Goal: Transaction & Acquisition: Purchase product/service

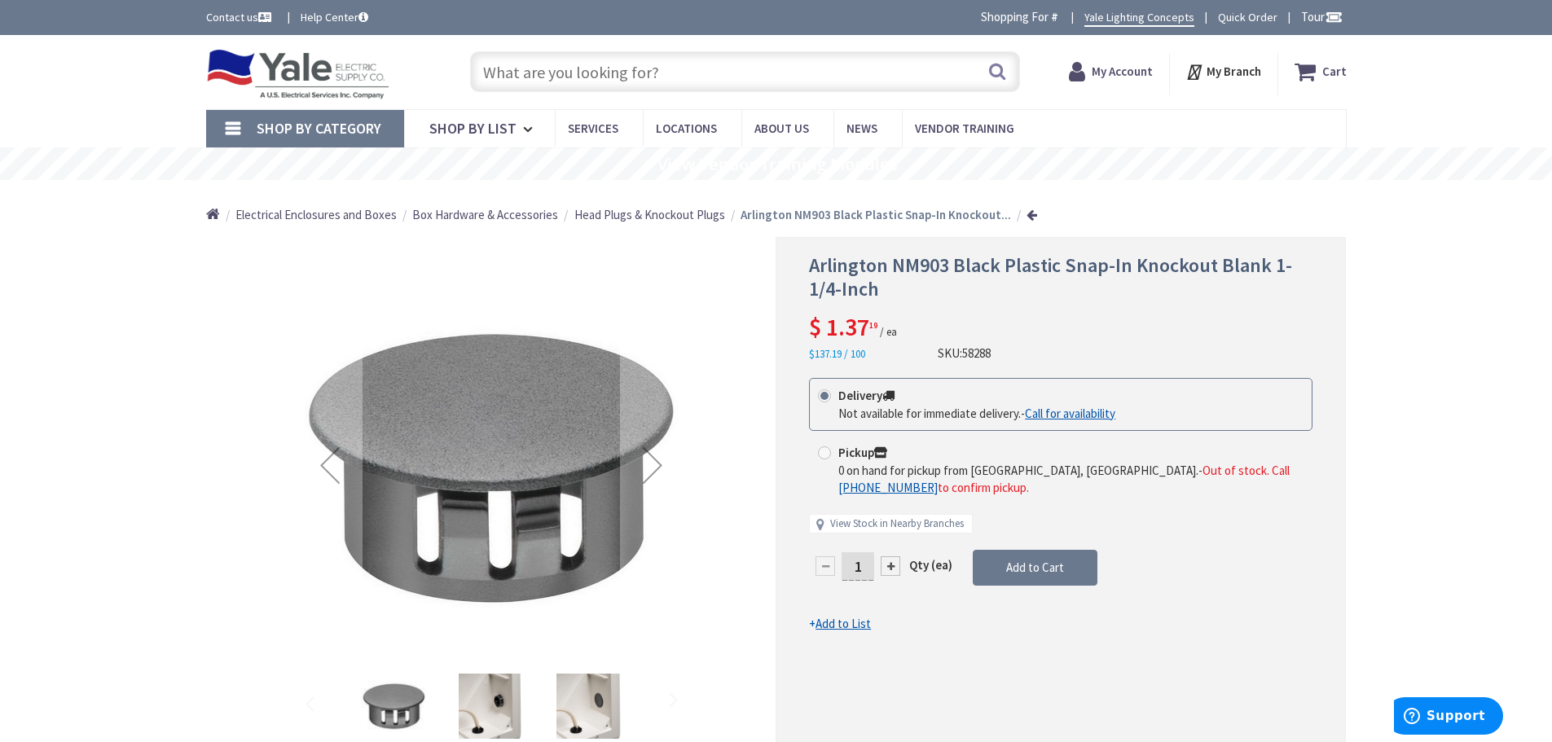
click at [662, 80] on input "text" at bounding box center [745, 71] width 550 height 41
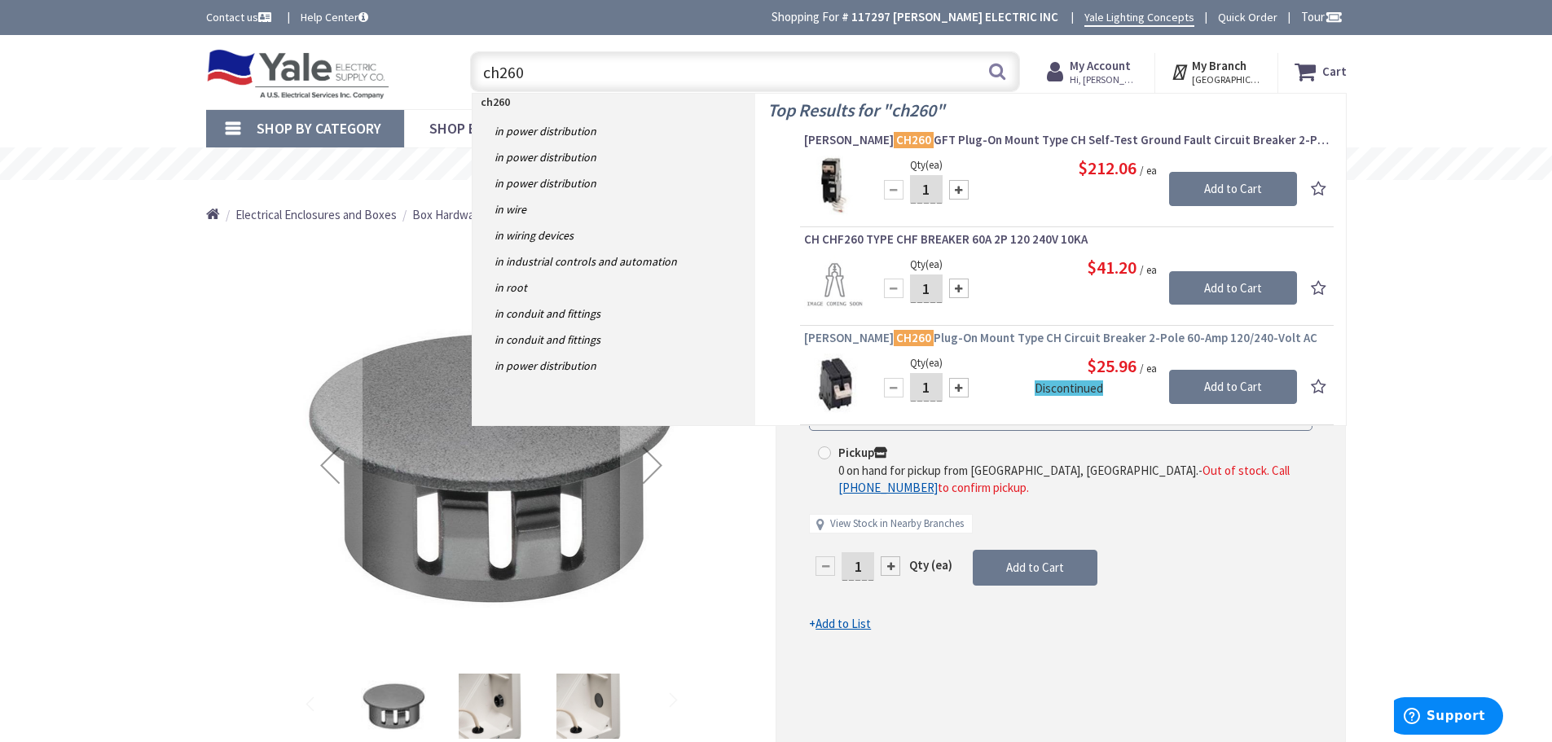
type input "ch260"
click at [1003, 339] on span "Eaton CH260 Plug-On Mount Type CH Circuit Breaker 2-Pole 60-Amp 120/240-Volt AC" at bounding box center [1066, 338] width 525 height 16
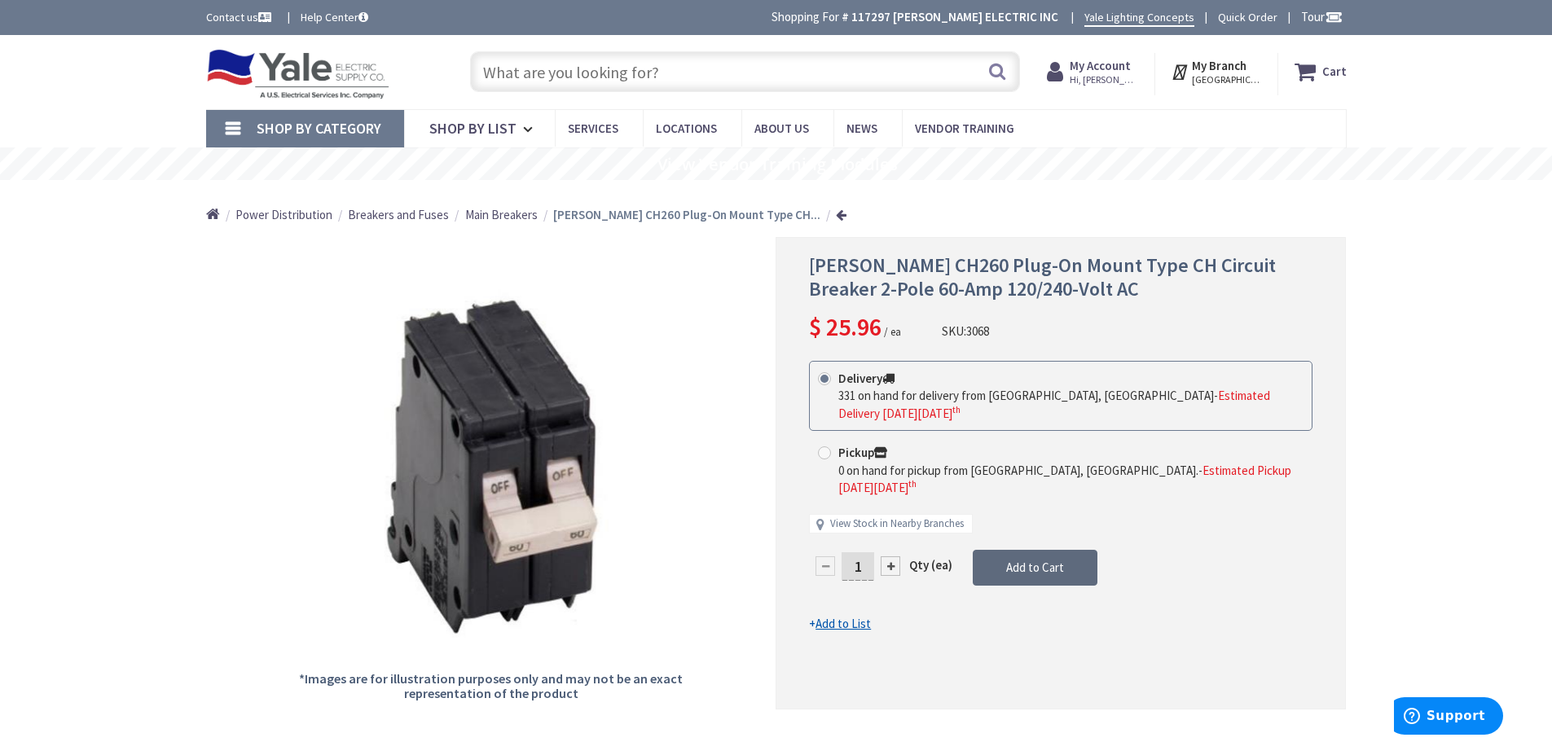
click at [1039, 560] on span "Add to Cart" at bounding box center [1035, 567] width 58 height 15
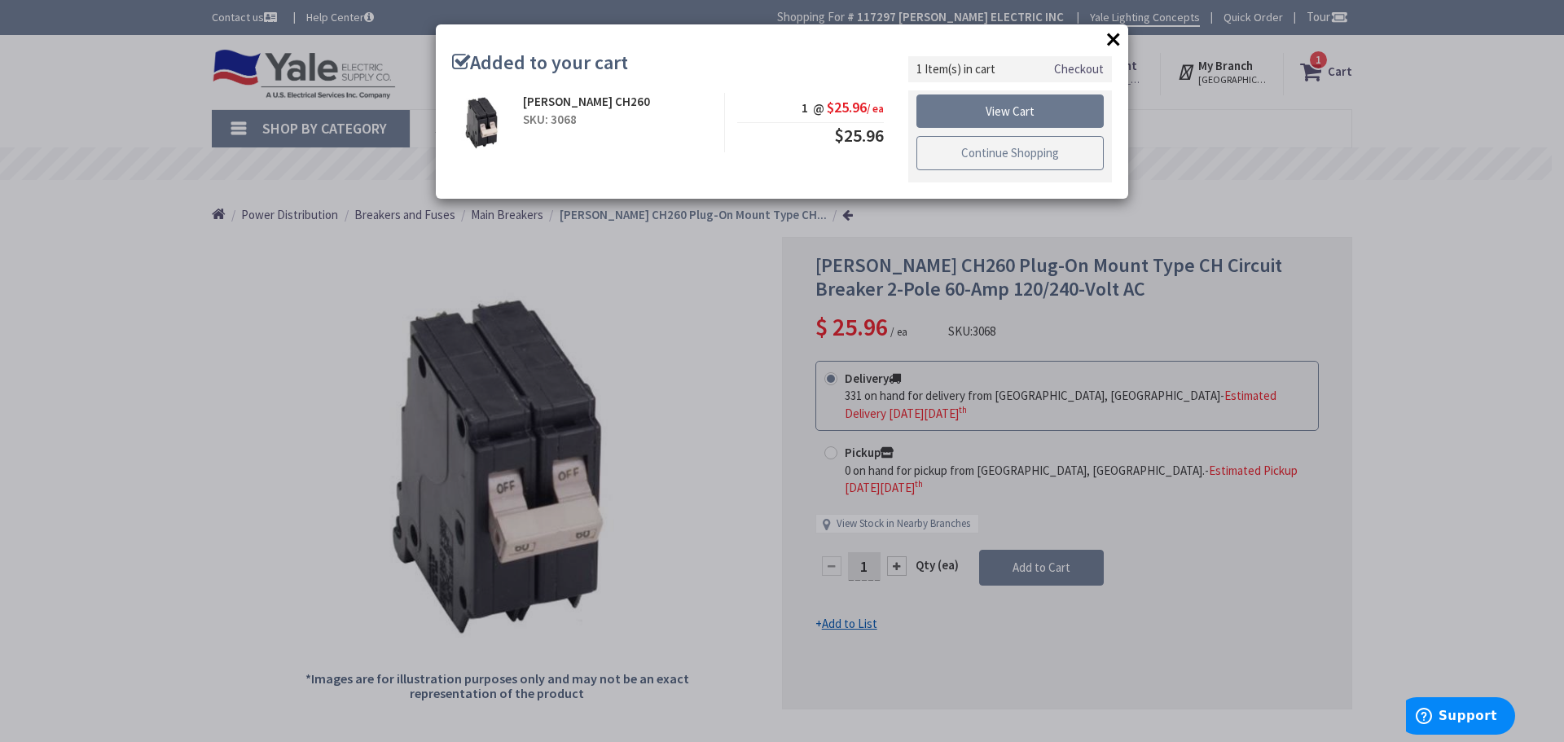
click at [1030, 160] on link "Continue Shopping" at bounding box center [1009, 153] width 187 height 34
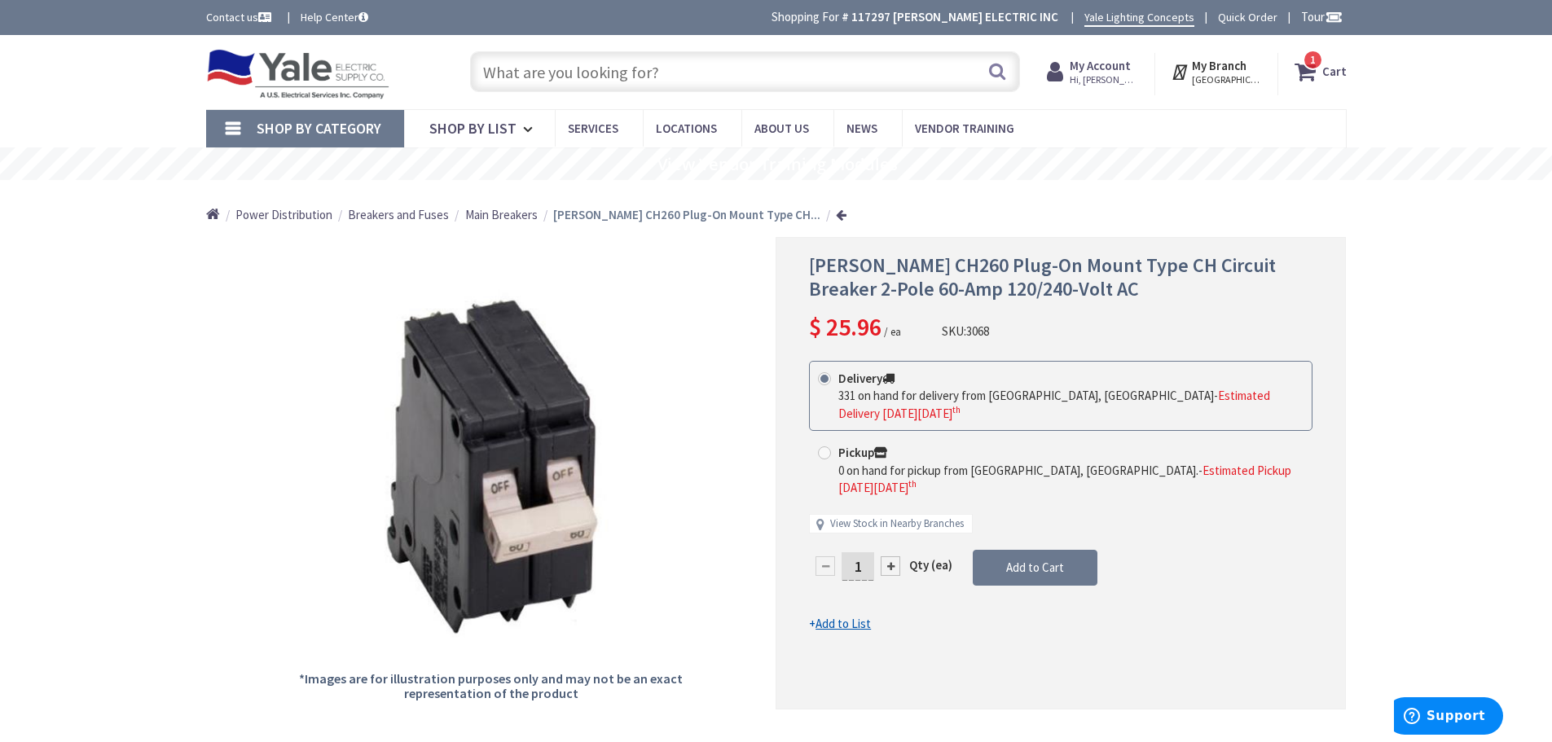
click at [799, 63] on input "text" at bounding box center [745, 71] width 550 height 41
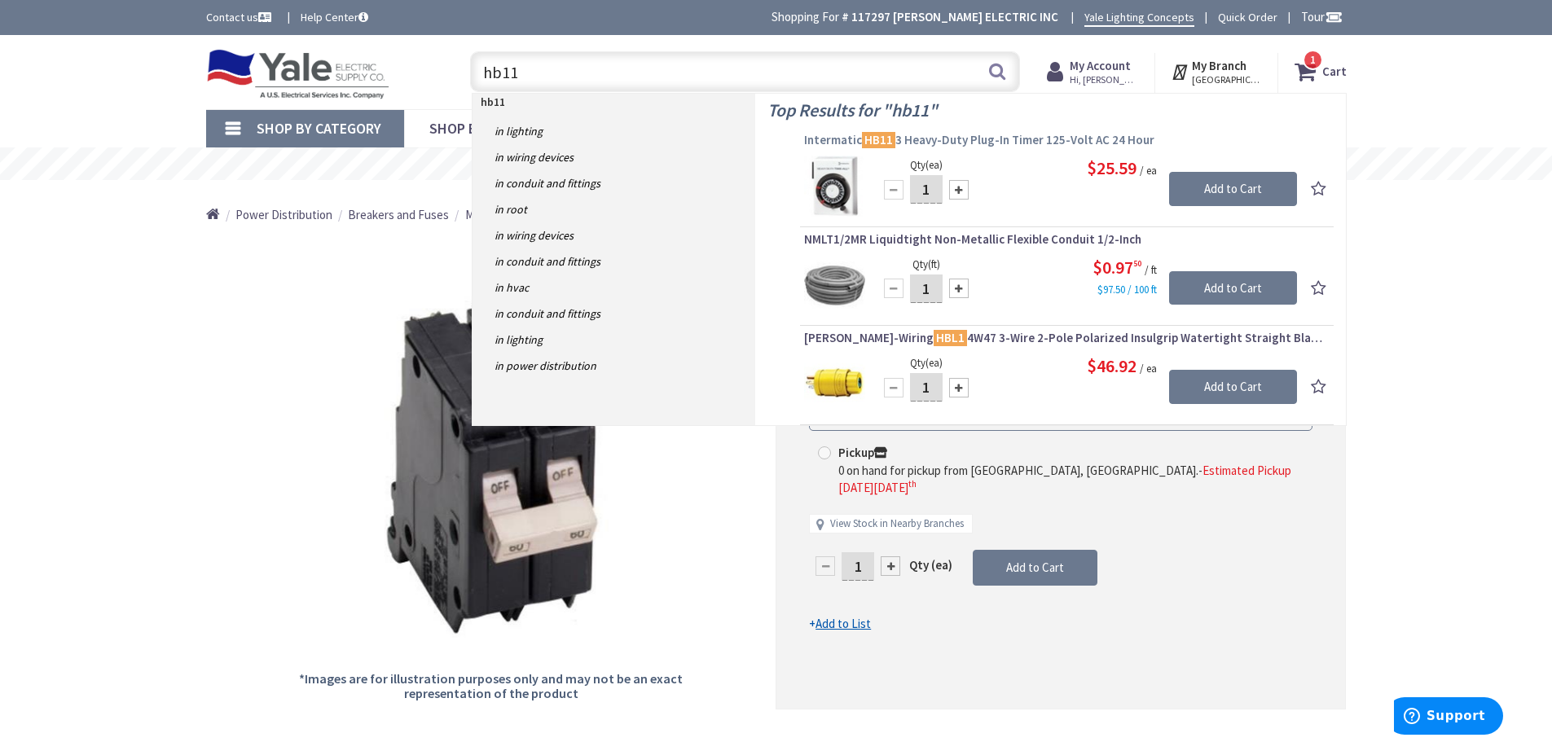
type input "hb11"
click at [994, 142] on span "Intermatic HB11 3 Heavy-Duty Plug-In Timer 125-Volt AC 24 Hour" at bounding box center [1066, 140] width 525 height 16
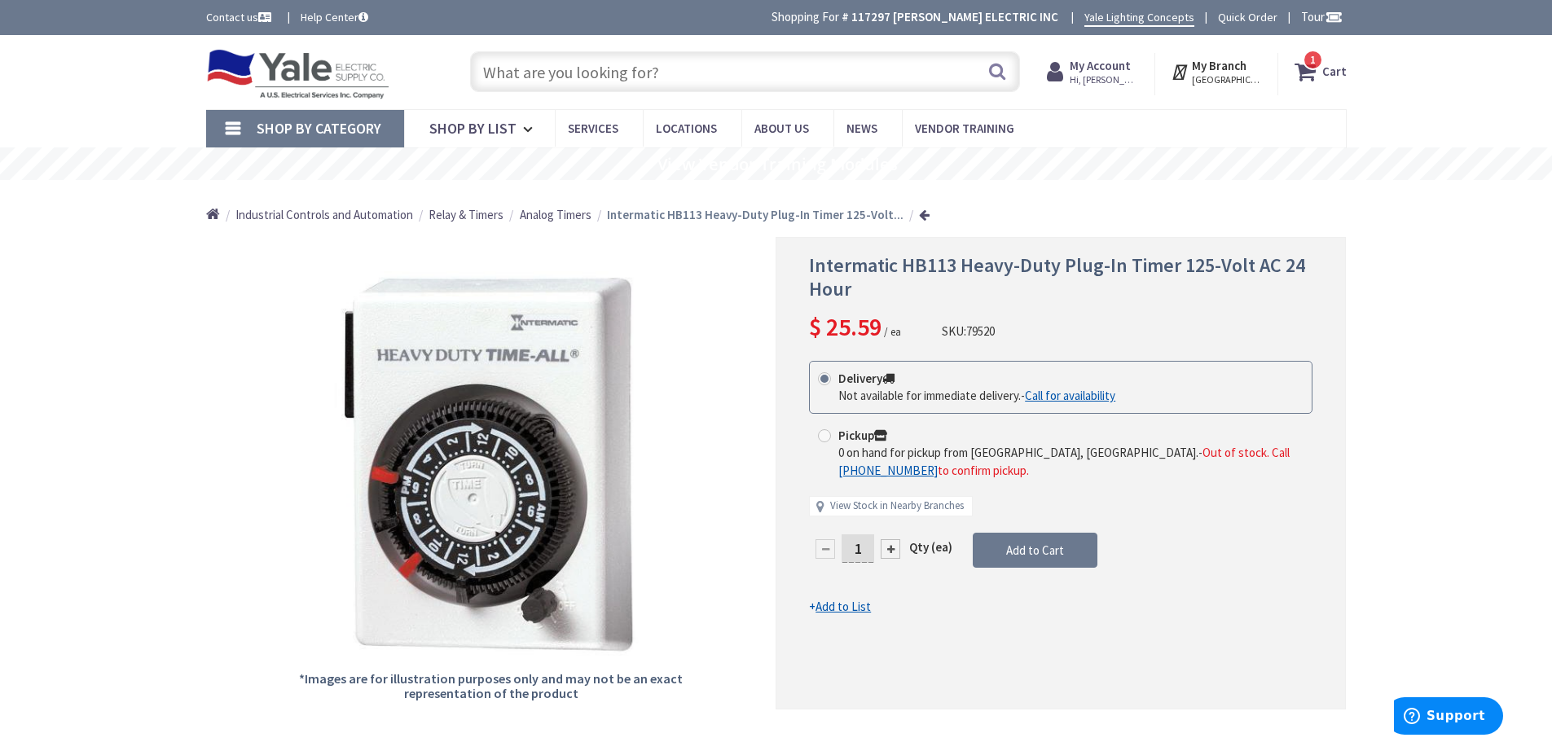
click at [637, 76] on input "text" at bounding box center [745, 71] width 550 height 41
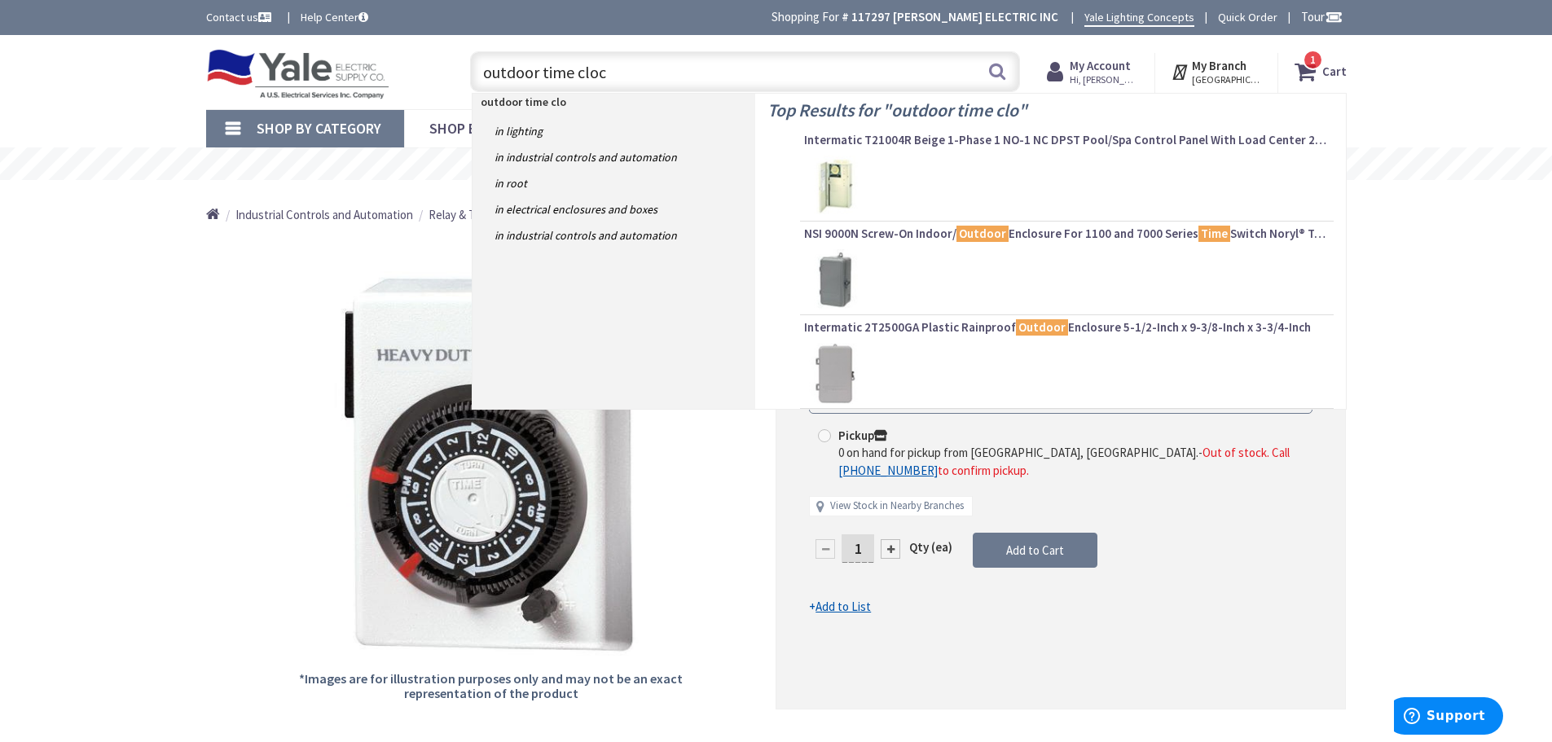
type input "outdoor time clock"
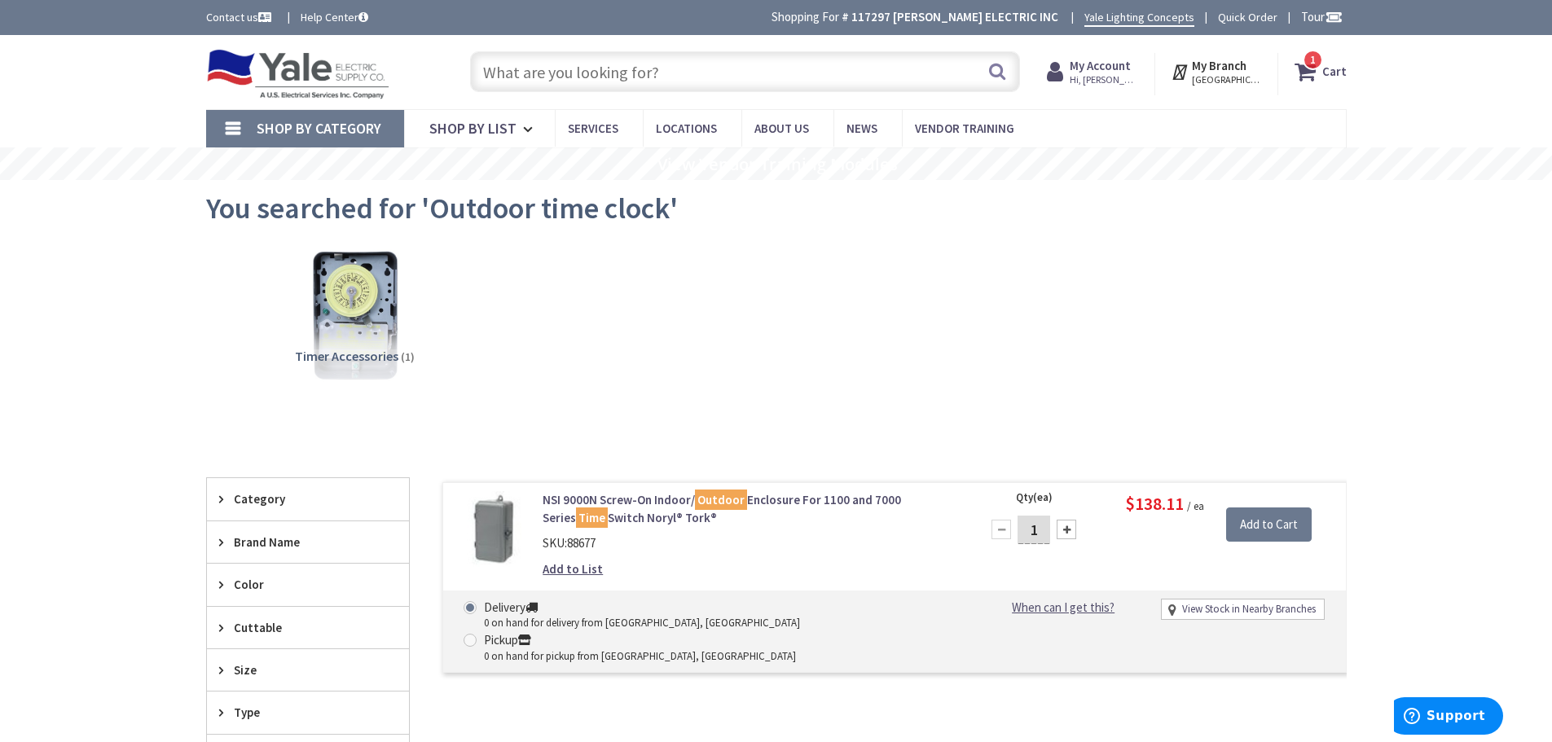
click at [559, 68] on input "text" at bounding box center [745, 71] width 550 height 41
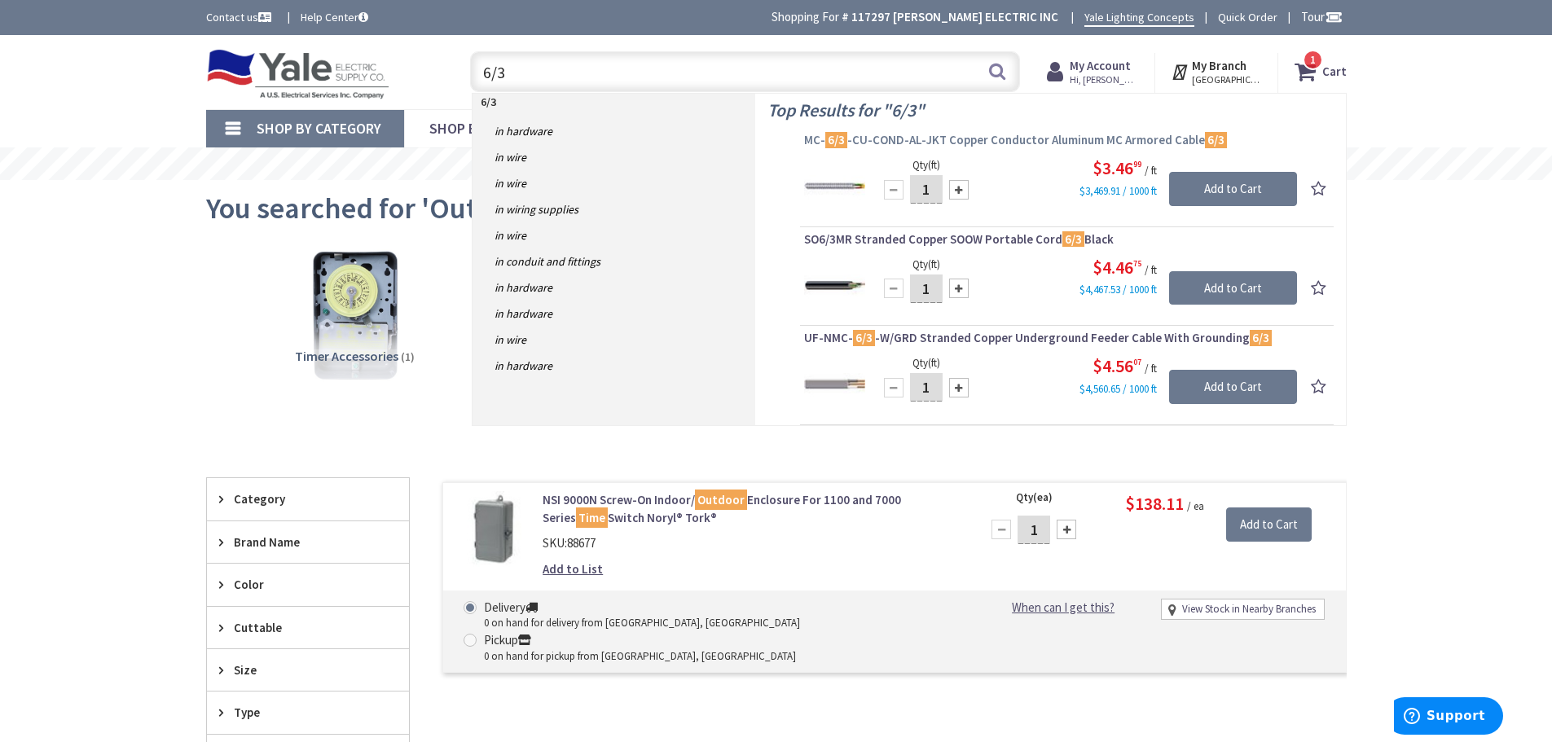
type input "6/3"
click at [979, 138] on span "MC- 6/3 -CU-COND-AL-JKT Copper Conductor Aluminum MC Armored Cable 6/3" at bounding box center [1066, 140] width 525 height 16
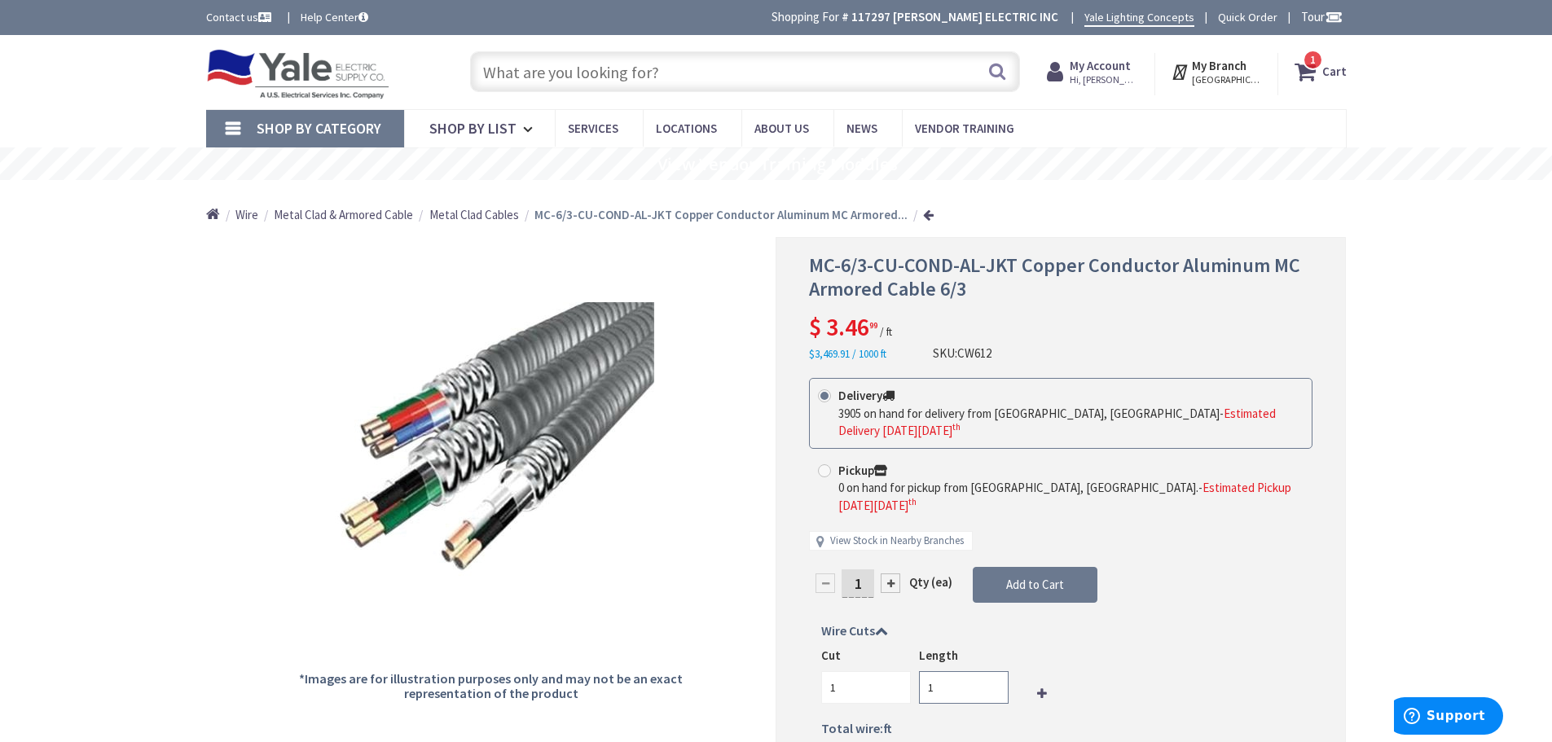
click at [953, 671] on input "1" at bounding box center [964, 687] width 90 height 33
type input "130"
click at [867, 575] on input "1" at bounding box center [857, 583] width 33 height 29
type input "130"
click at [1118, 648] on form "This product is Discontinued Delivery 3905 on hand for delivery from Cranbury, …" at bounding box center [1060, 572] width 503 height 389
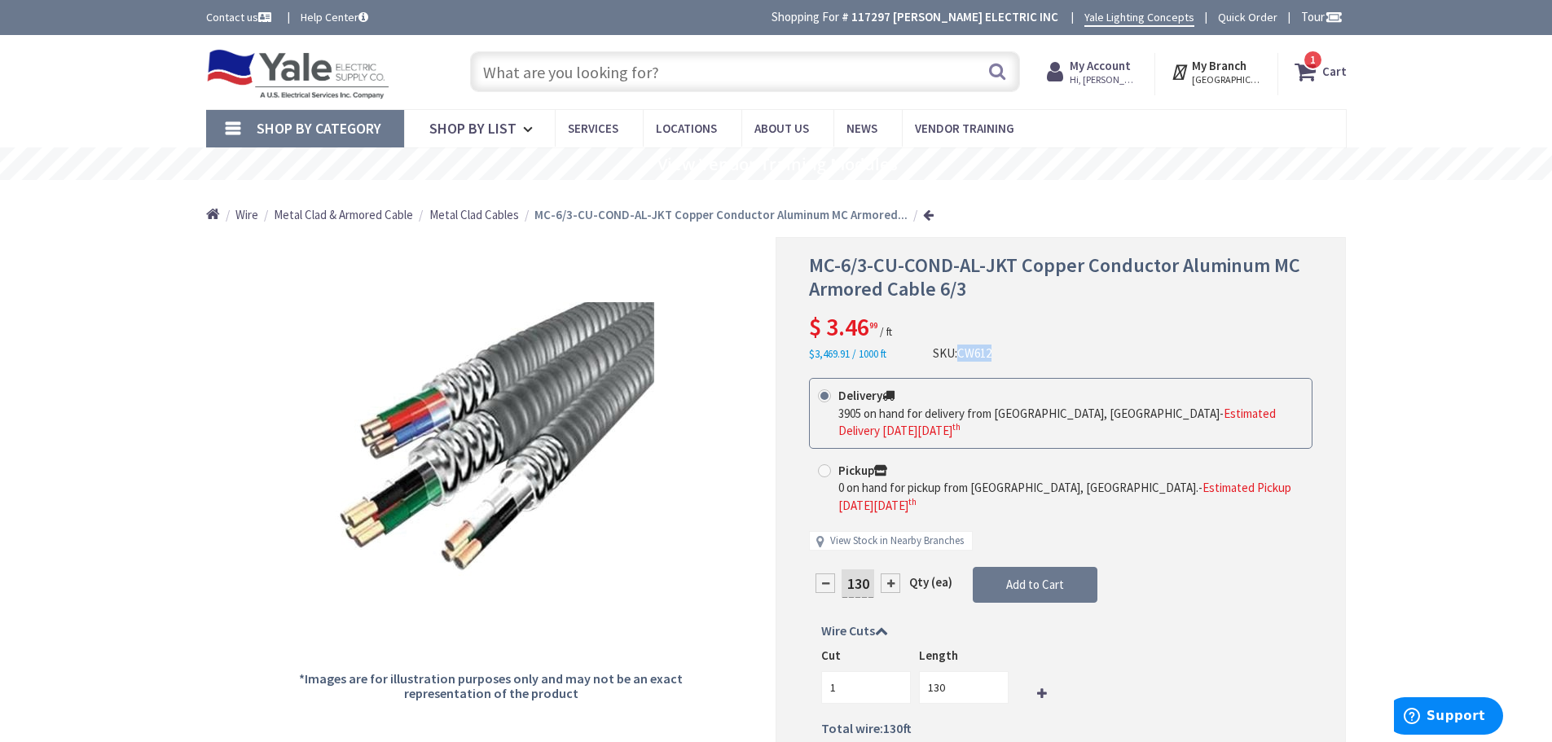
drag, startPoint x: 997, startPoint y: 355, endPoint x: 961, endPoint y: 354, distance: 35.8
click at [961, 354] on div "MC-6/3-CU-COND-AL-JKT Copper Conductor Aluminum MC Armored Cable 6/3 $ 3.46 99 …" at bounding box center [1060, 308] width 503 height 108
drag, startPoint x: 984, startPoint y: 354, endPoint x: 1074, endPoint y: 307, distance: 101.3
click at [1074, 307] on div "MC-6/3-CU-COND-AL-JKT Copper Conductor Aluminum MC Armored Cable 6/3 $ 3.46 99 …" at bounding box center [1060, 308] width 503 height 108
click at [608, 77] on input "text" at bounding box center [745, 71] width 550 height 41
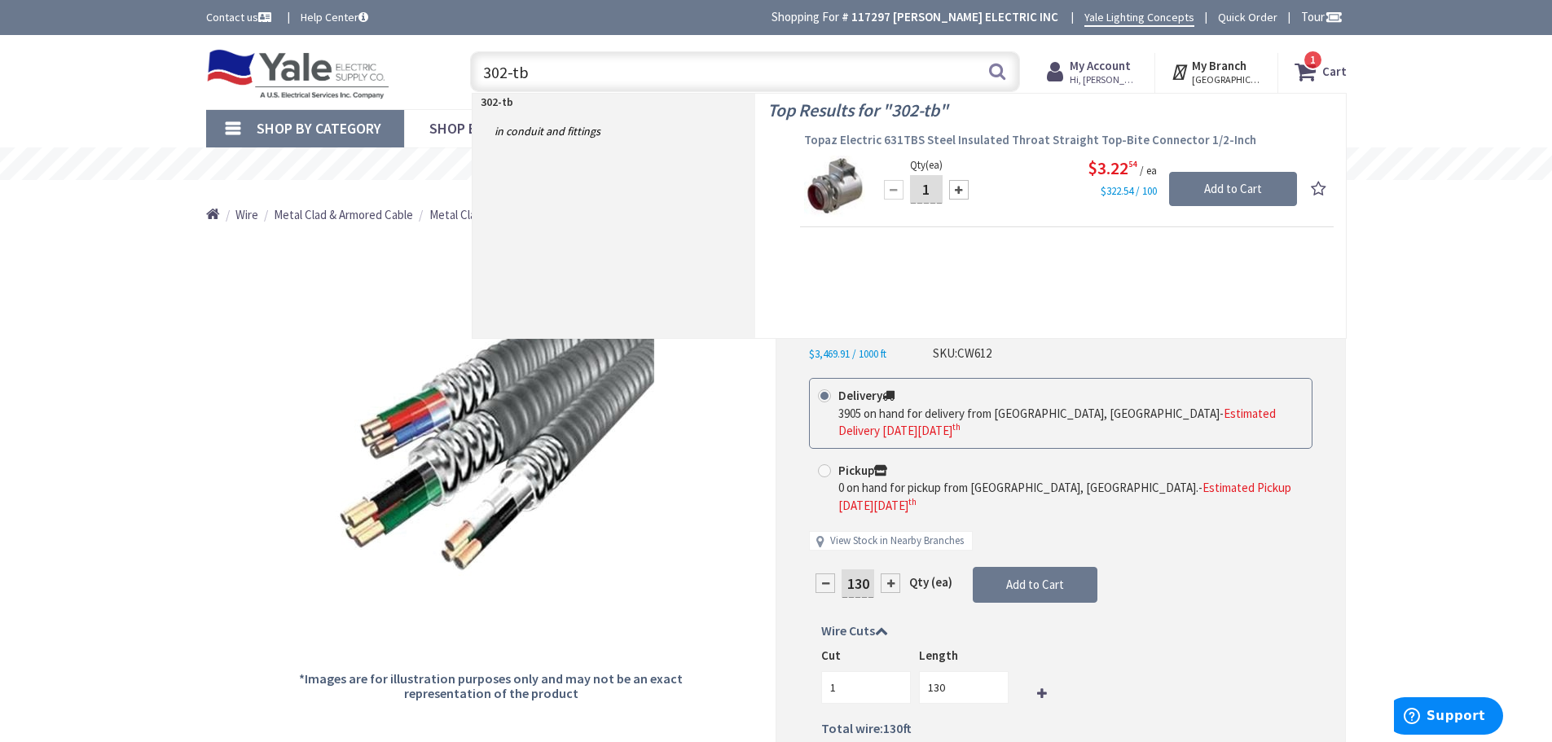
type input "302-tb"
click at [904, 138] on span "Topaz Electric 631TBS Steel Insulated Throat Straight Top-Bite Connector 1/2-In…" at bounding box center [1066, 140] width 525 height 16
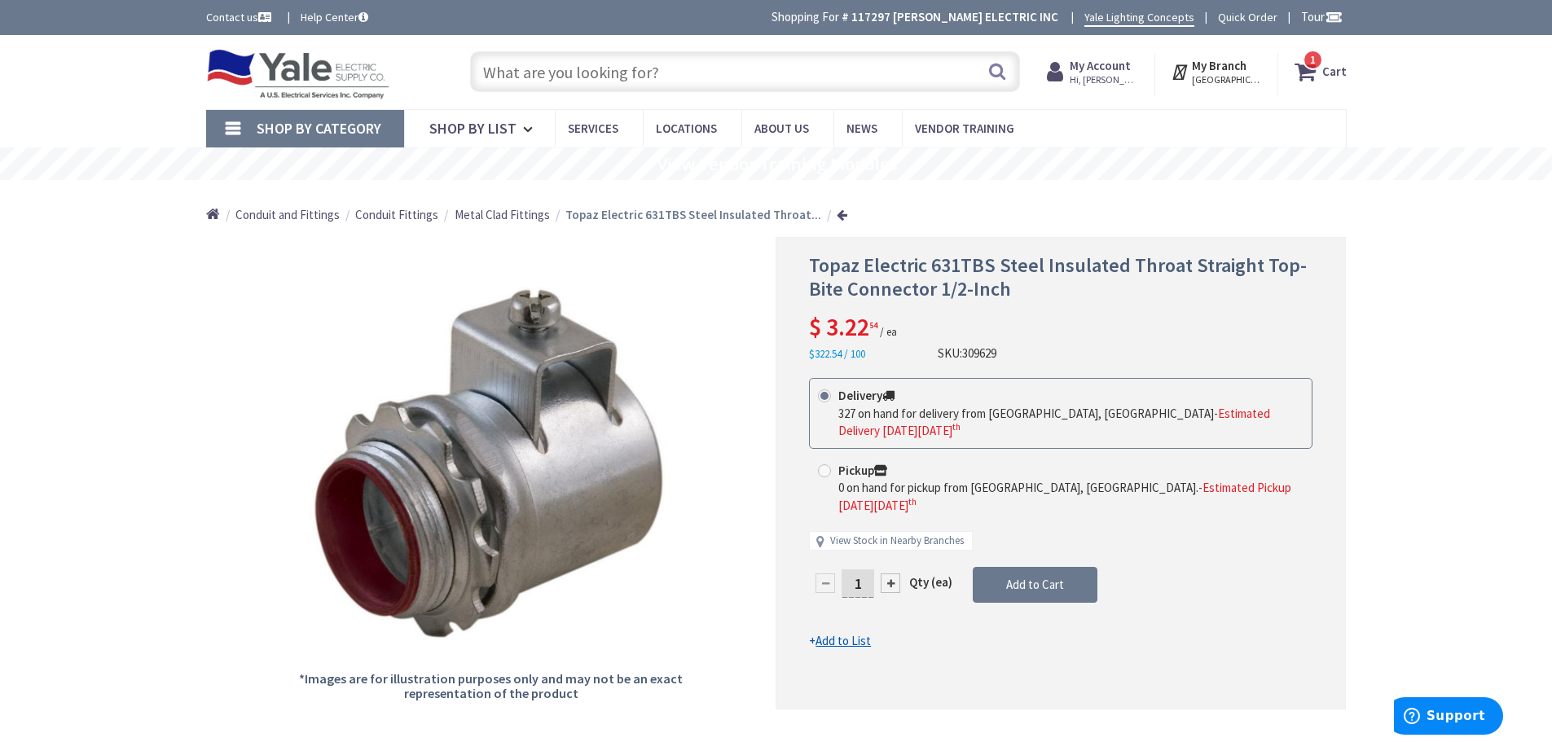
click at [884, 573] on div at bounding box center [890, 583] width 20 height 20
type input "2"
click at [1044, 577] on span "Add to Cart" at bounding box center [1035, 584] width 58 height 15
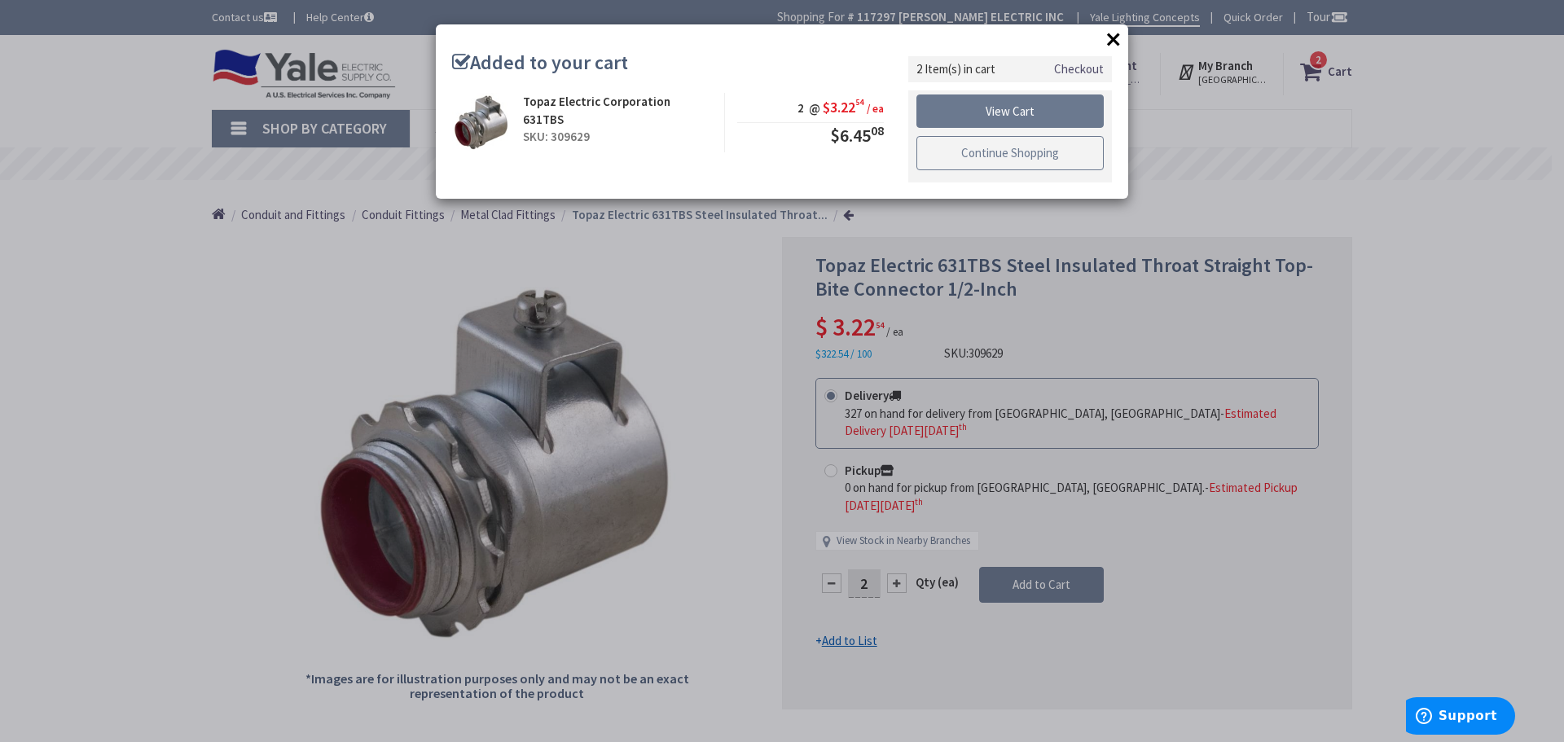
click at [1021, 156] on link "Continue Shopping" at bounding box center [1009, 153] width 187 height 34
